Goal: Task Accomplishment & Management: Use online tool/utility

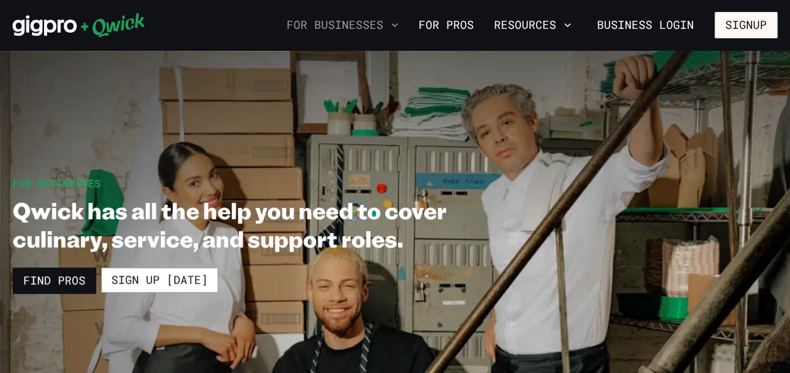
click at [394, 26] on icon "button" at bounding box center [394, 25] width 13 height 13
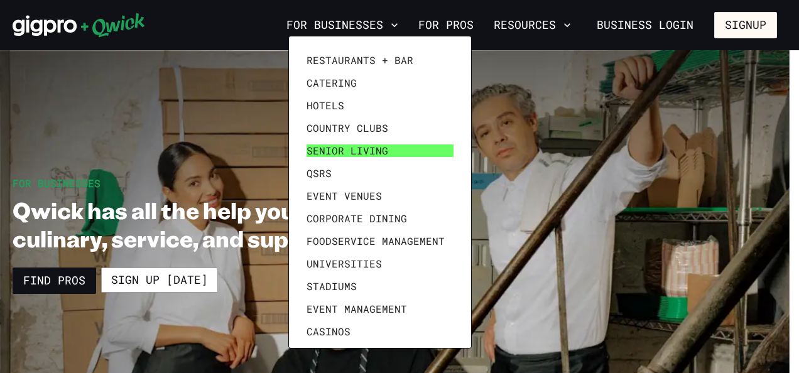
click at [356, 153] on span "Senior Living" at bounding box center [348, 151] width 82 height 13
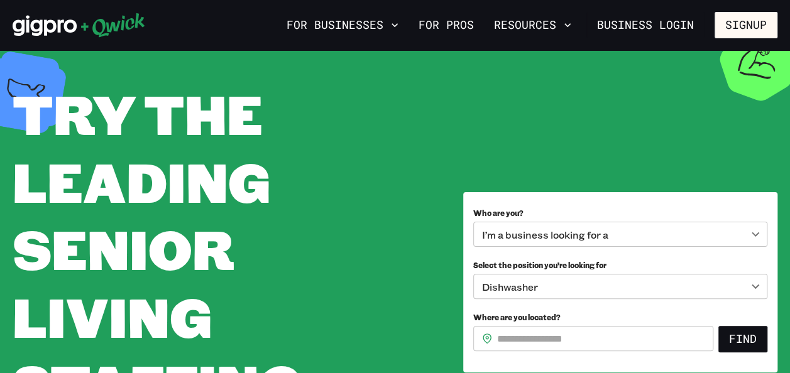
scroll to position [126, 0]
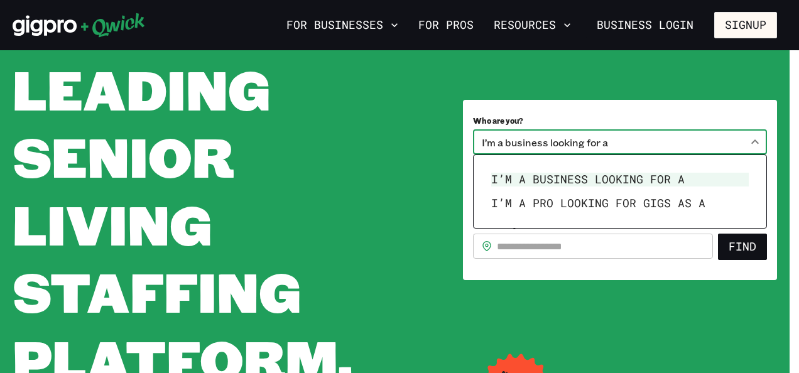
click at [757, 141] on body "**********" at bounding box center [399, 60] width 799 height 373
click at [757, 141] on div at bounding box center [399, 186] width 799 height 373
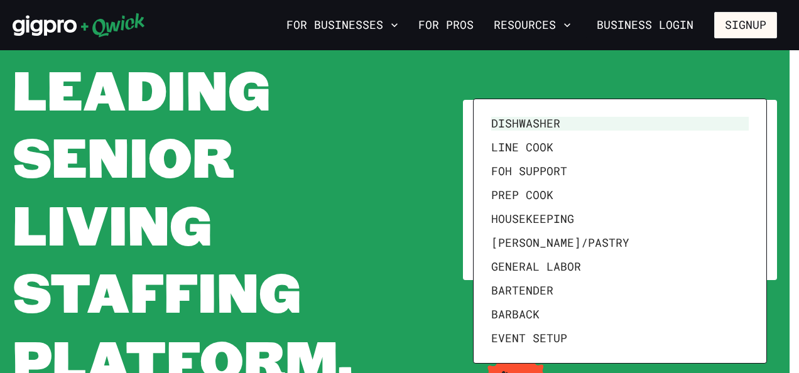
click at [755, 192] on body "**********" at bounding box center [399, 60] width 799 height 373
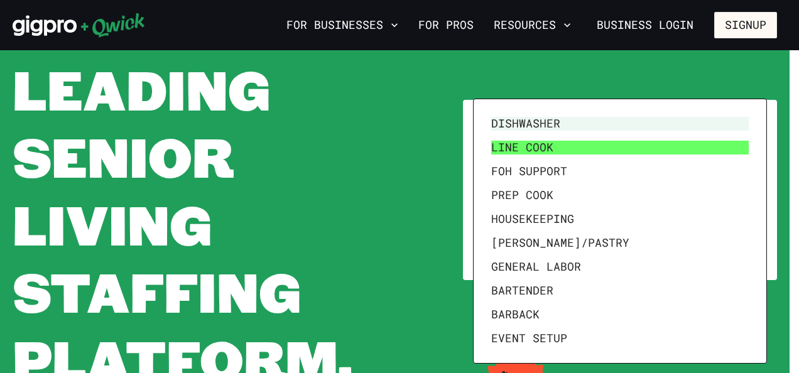
click at [528, 148] on li "Line Cook" at bounding box center [620, 148] width 268 height 24
type input "*********"
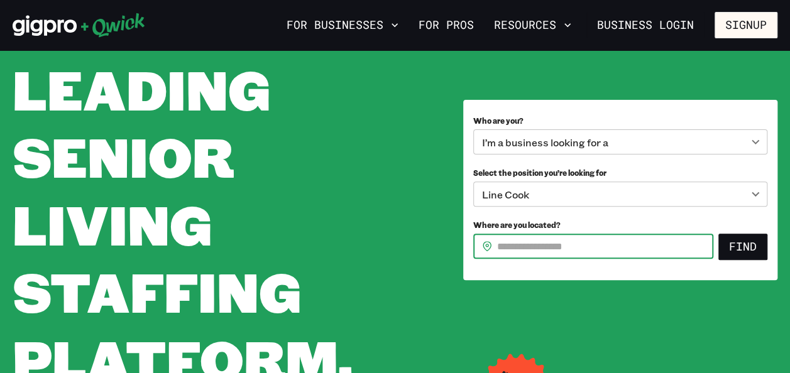
click at [510, 246] on input "Where are you located?" at bounding box center [605, 246] width 216 height 25
type input "*****"
click at [738, 249] on button "Find" at bounding box center [742, 247] width 49 height 26
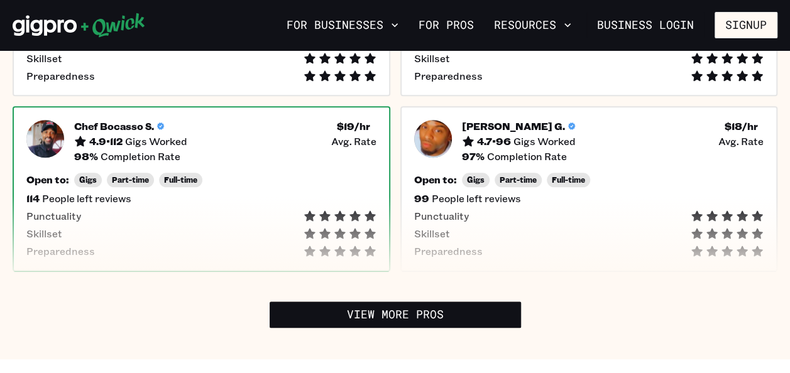
scroll to position [629, 0]
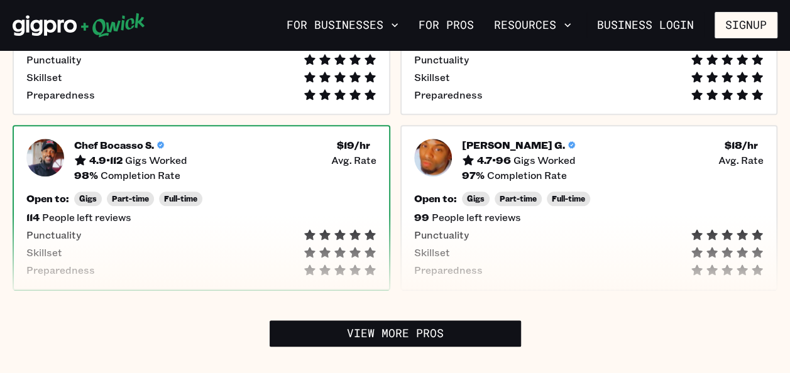
click at [123, 142] on h5 "Chef Bocasso S." at bounding box center [114, 145] width 80 height 13
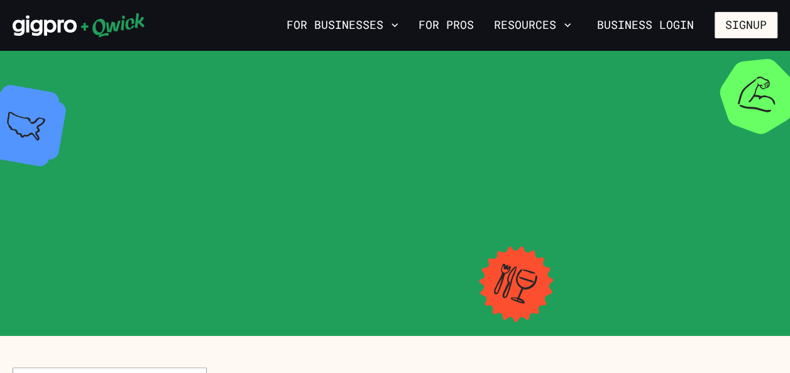
scroll to position [629, 0]
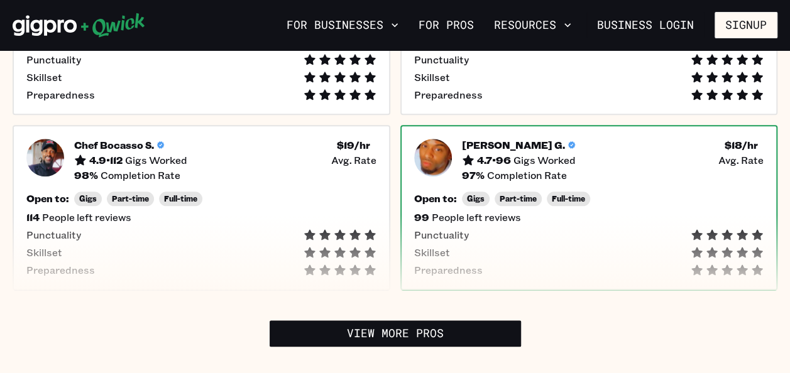
click at [488, 154] on h5 "4.7 • 96" at bounding box center [494, 160] width 34 height 13
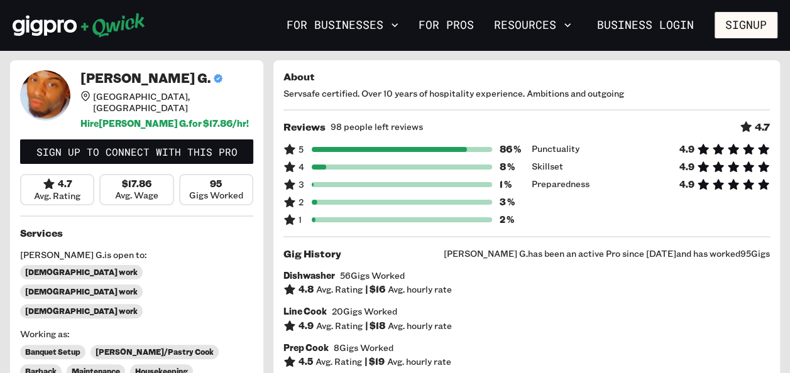
scroll to position [63, 0]
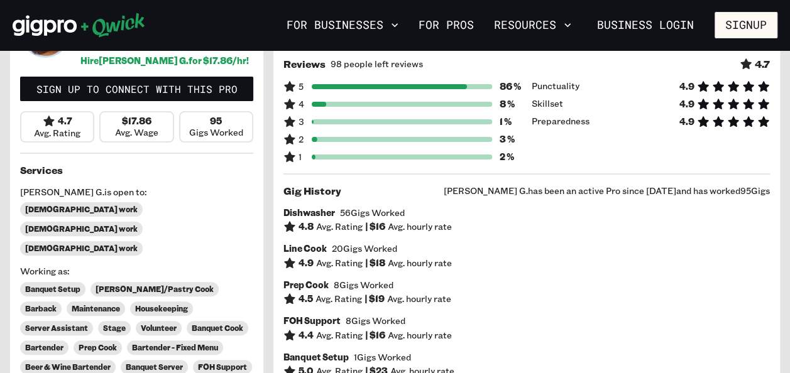
drag, startPoint x: 382, startPoint y: 167, endPoint x: 739, endPoint y: 245, distance: 365.5
click at [747, 243] on div "Dishwasher 56 Gigs Worked 4.8 Avg. Rating | $ 16 Avg. hourly rate Line Cook 20 …" at bounding box center [526, 328] width 486 height 243
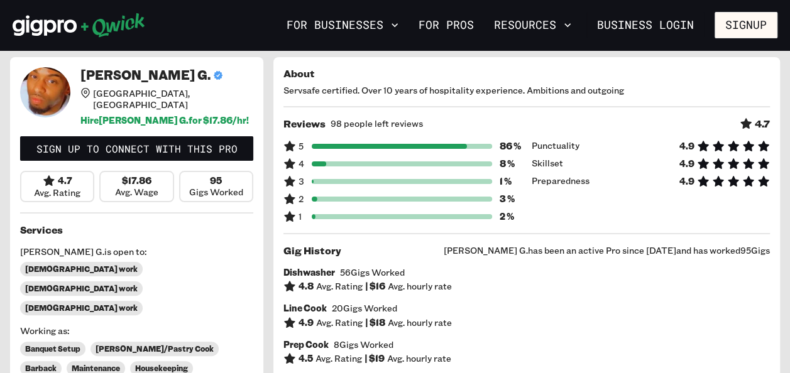
scroll to position [0, 0]
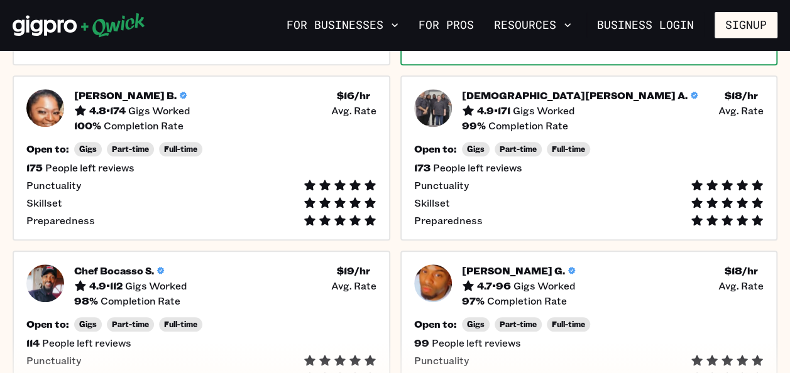
scroll to position [440, 0]
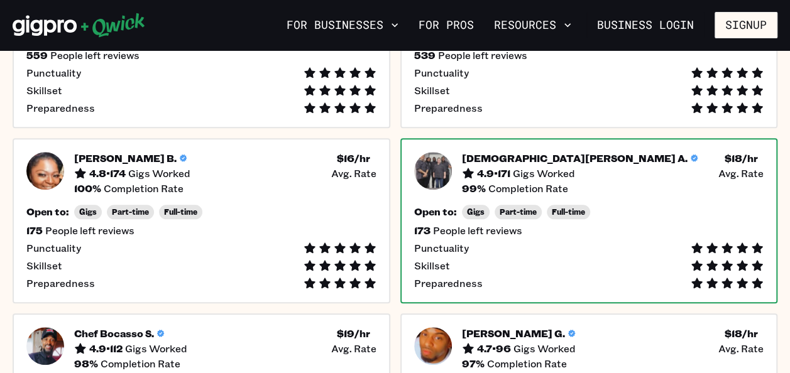
click at [489, 155] on h5 "[DEMOGRAPHIC_DATA][PERSON_NAME] A." at bounding box center [575, 158] width 226 height 13
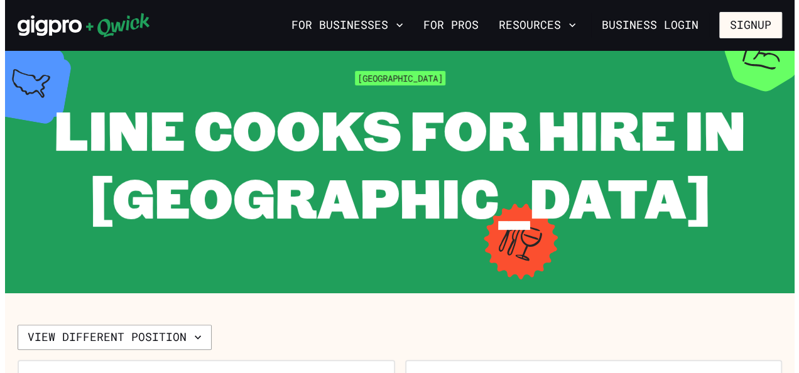
scroll to position [63, 0]
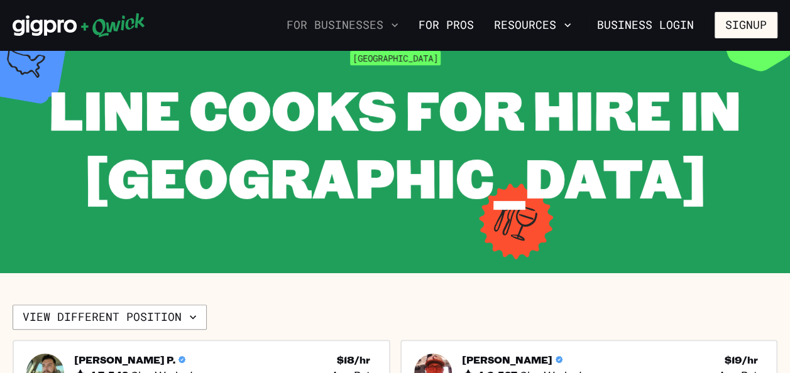
click at [400, 21] on icon "button" at bounding box center [394, 25] width 13 height 13
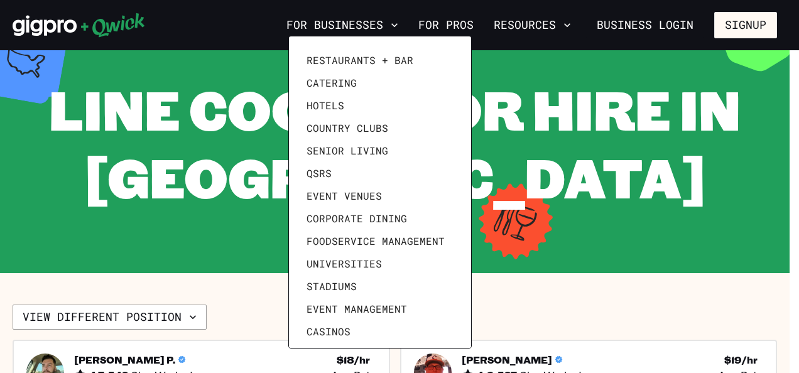
click at [740, 26] on div at bounding box center [399, 186] width 799 height 373
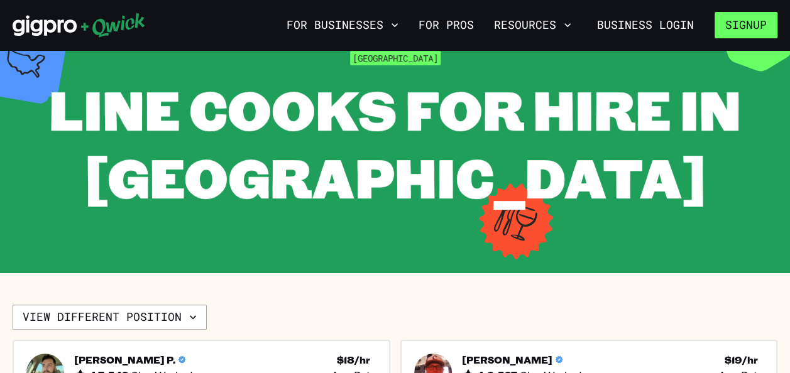
click at [761, 26] on button "Signup" at bounding box center [746, 25] width 63 height 26
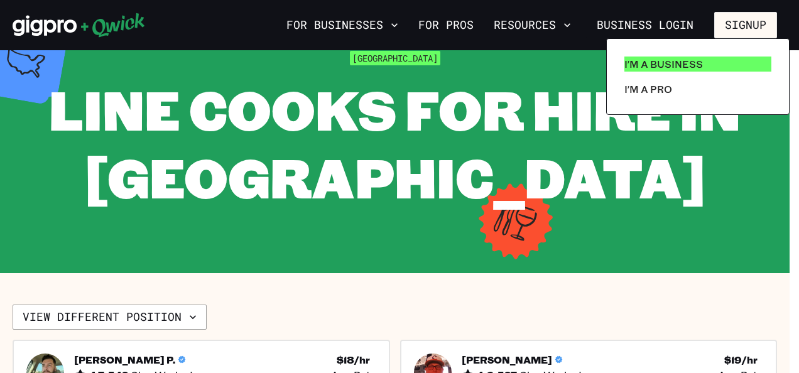
click at [682, 65] on p "I'm a Business" at bounding box center [664, 64] width 79 height 15
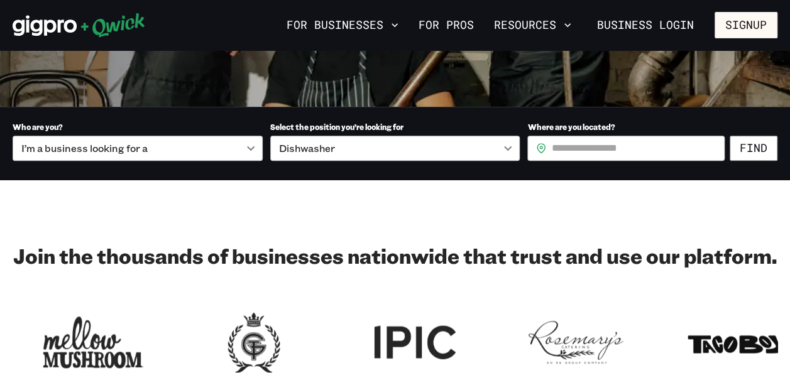
scroll to position [314, 0]
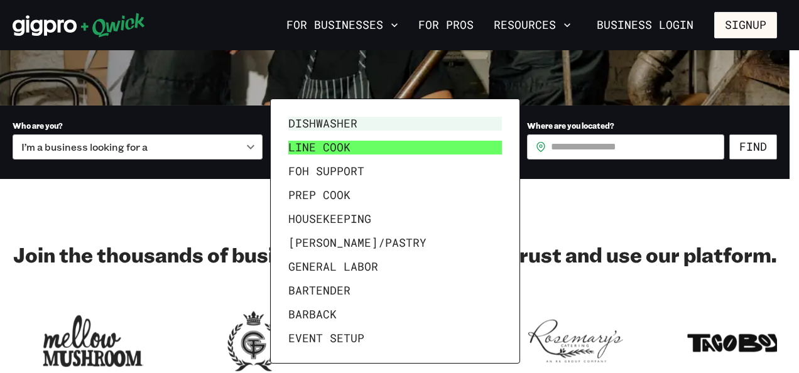
click at [433, 150] on li "Line Cook" at bounding box center [395, 148] width 224 height 24
type input "*********"
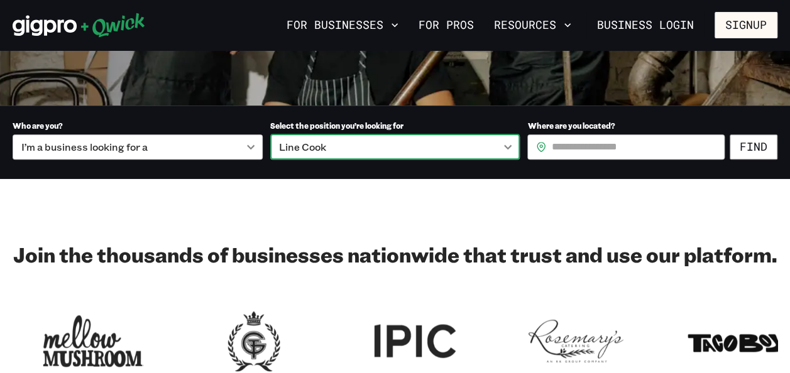
click at [611, 142] on input "Where are you located?" at bounding box center [637, 147] width 173 height 25
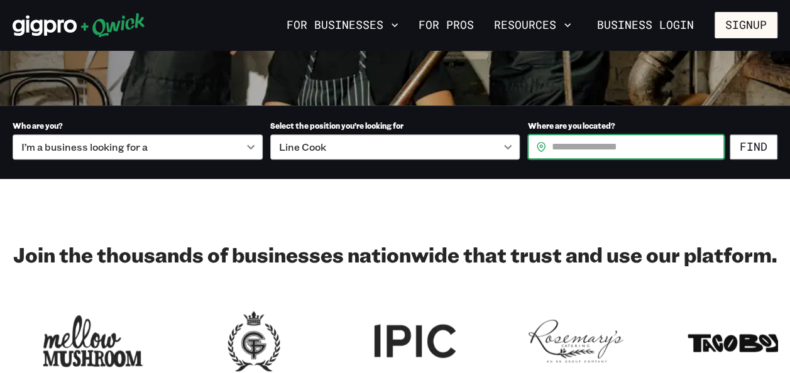
type input "*****"
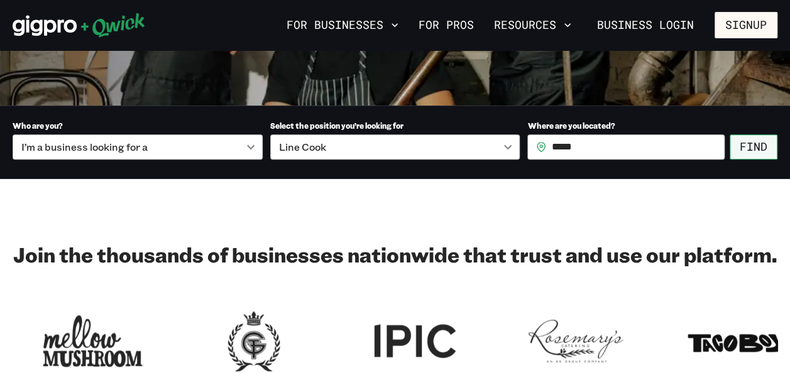
click at [752, 144] on button "Find" at bounding box center [754, 147] width 48 height 25
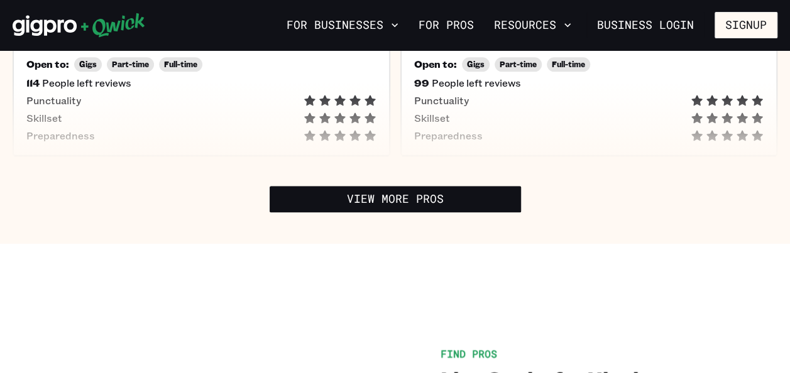
scroll to position [817, 0]
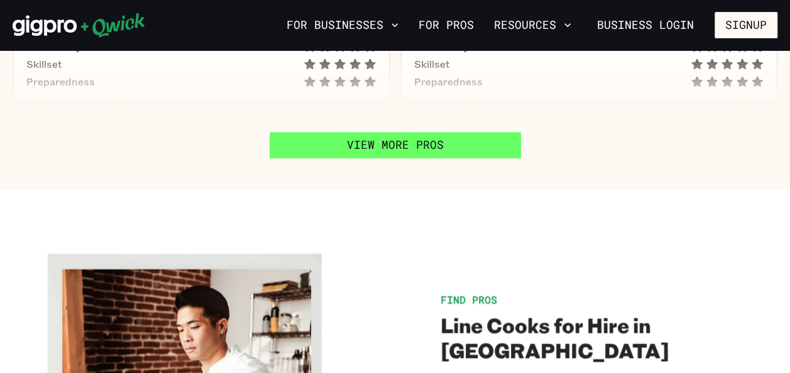
click at [425, 147] on link "View More Pros" at bounding box center [395, 145] width 251 height 26
